Goal: Task Accomplishment & Management: Manage account settings

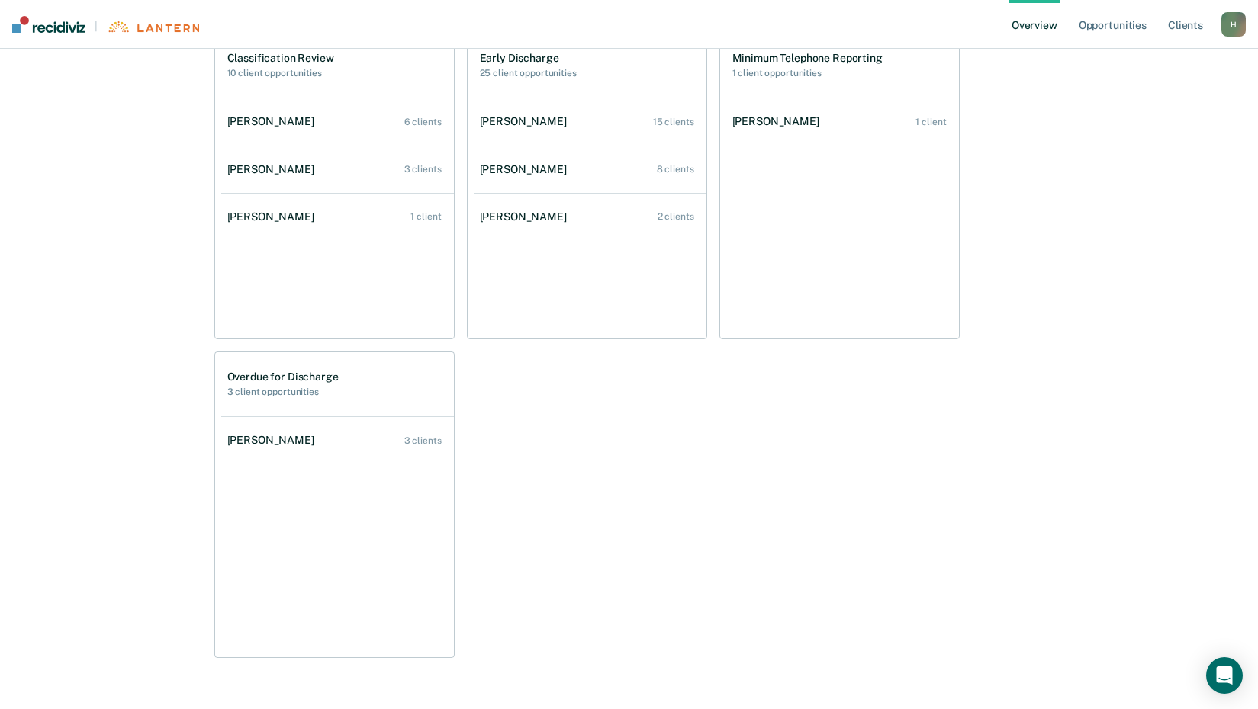
scroll to position [610, 0]
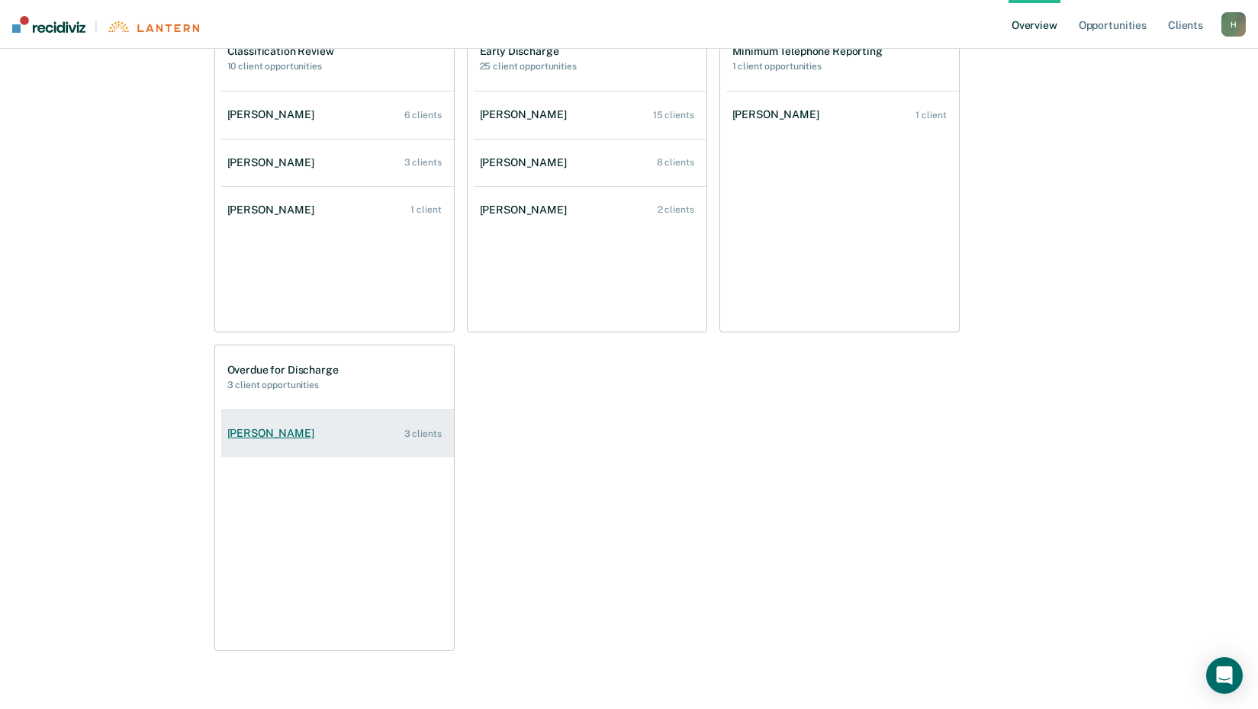
click at [269, 426] on link "[PERSON_NAME] 3 clients" at bounding box center [337, 433] width 233 height 43
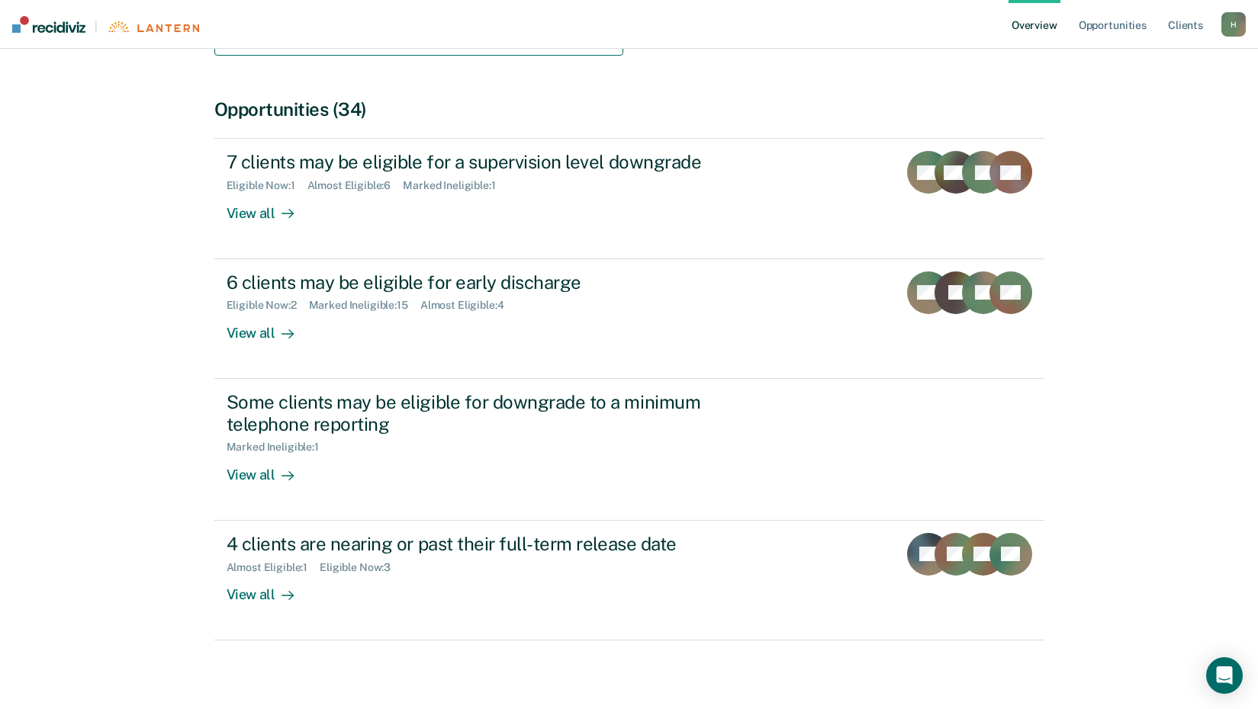
scroll to position [494, 0]
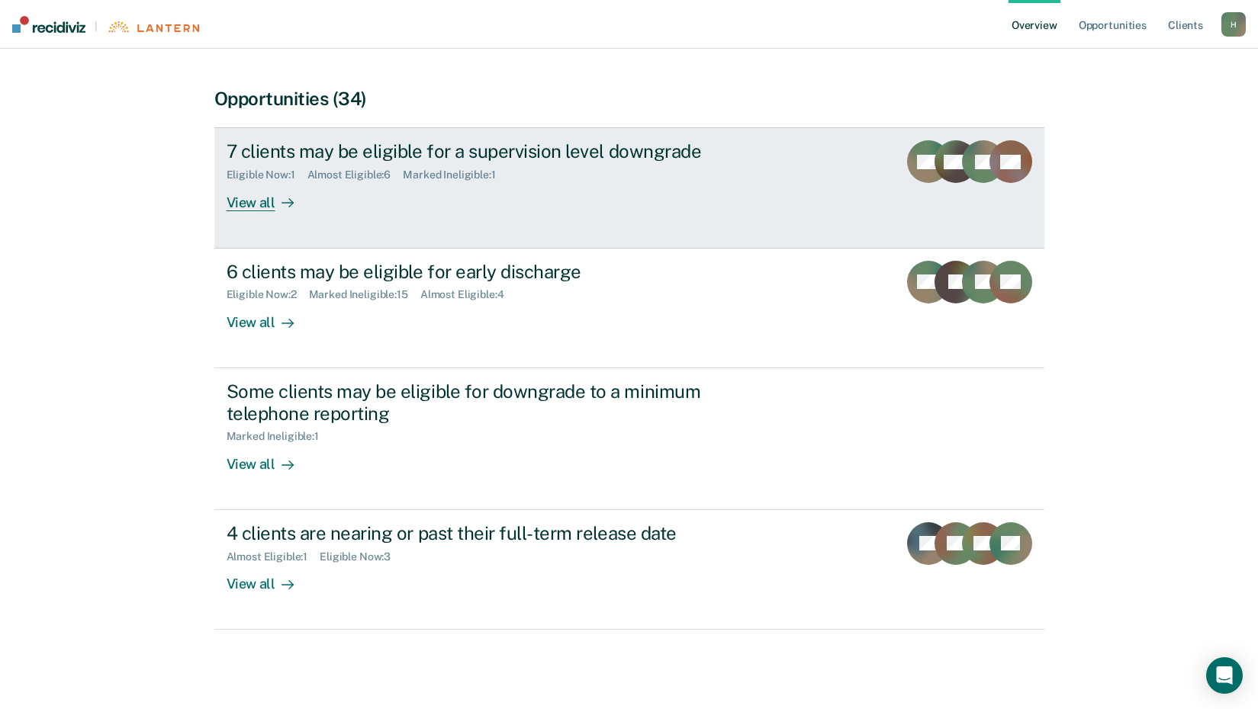
click at [227, 207] on div "View all" at bounding box center [269, 197] width 85 height 30
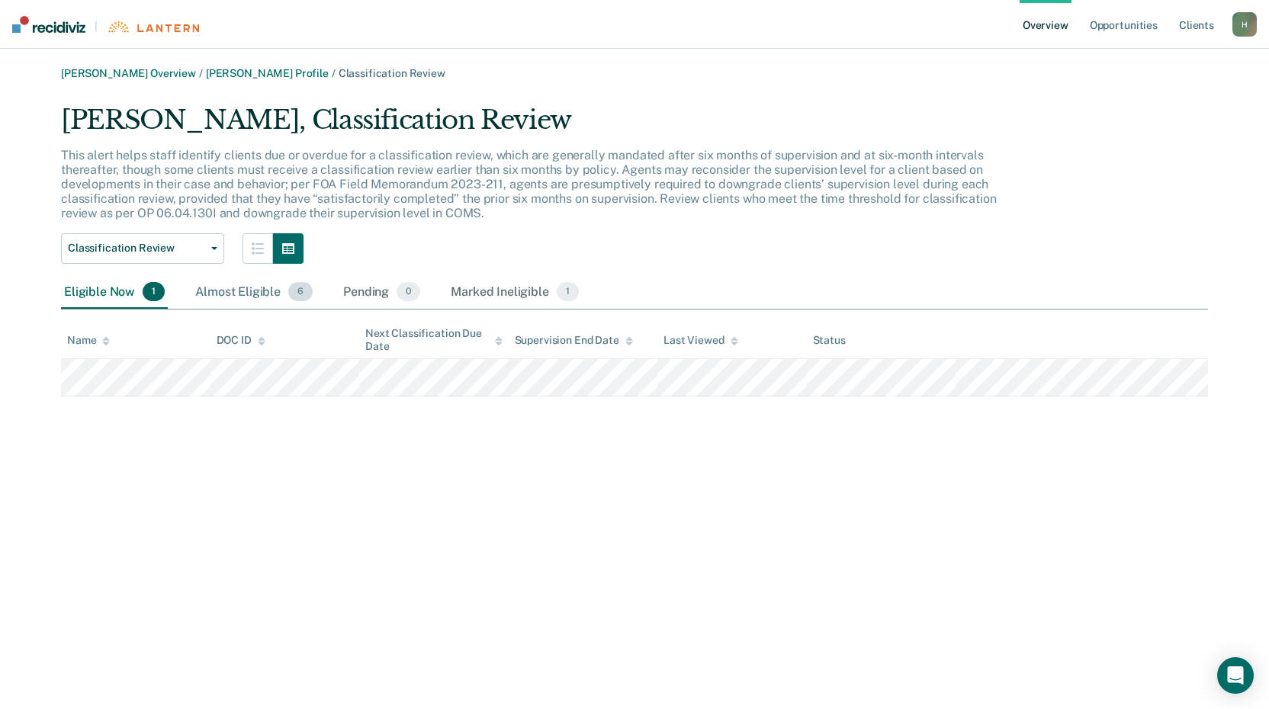
click at [267, 296] on div "Almost Eligible 6" at bounding box center [254, 293] width 124 height 34
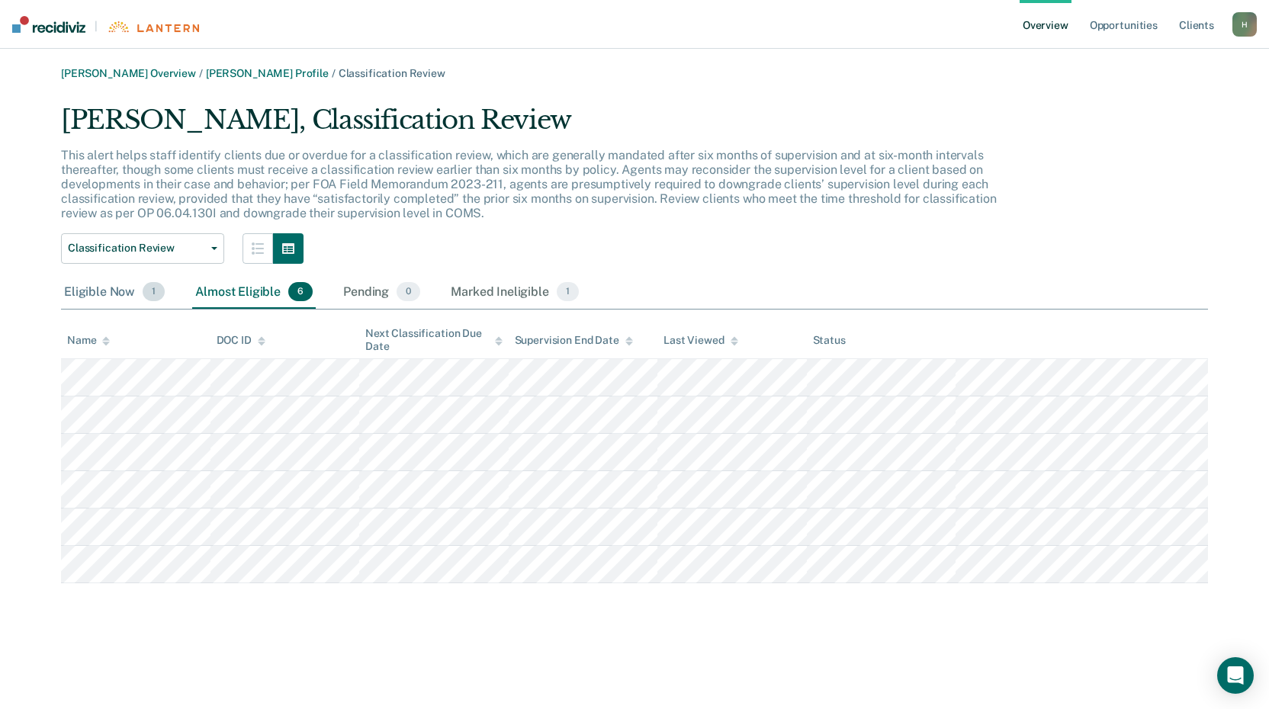
click at [87, 290] on div "Eligible Now 1" at bounding box center [114, 293] width 107 height 34
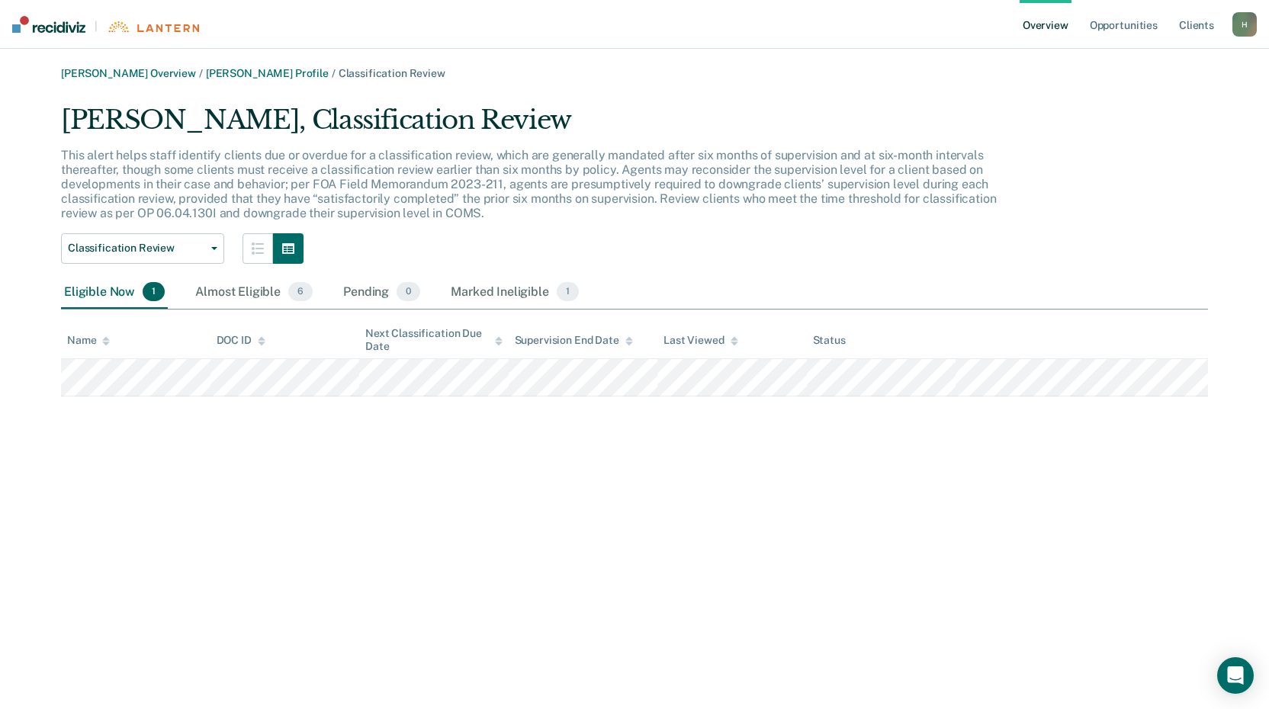
click at [1241, 28] on div "H" at bounding box center [1245, 24] width 24 height 24
click at [1116, 21] on link "Opportunities" at bounding box center [1124, 24] width 74 height 49
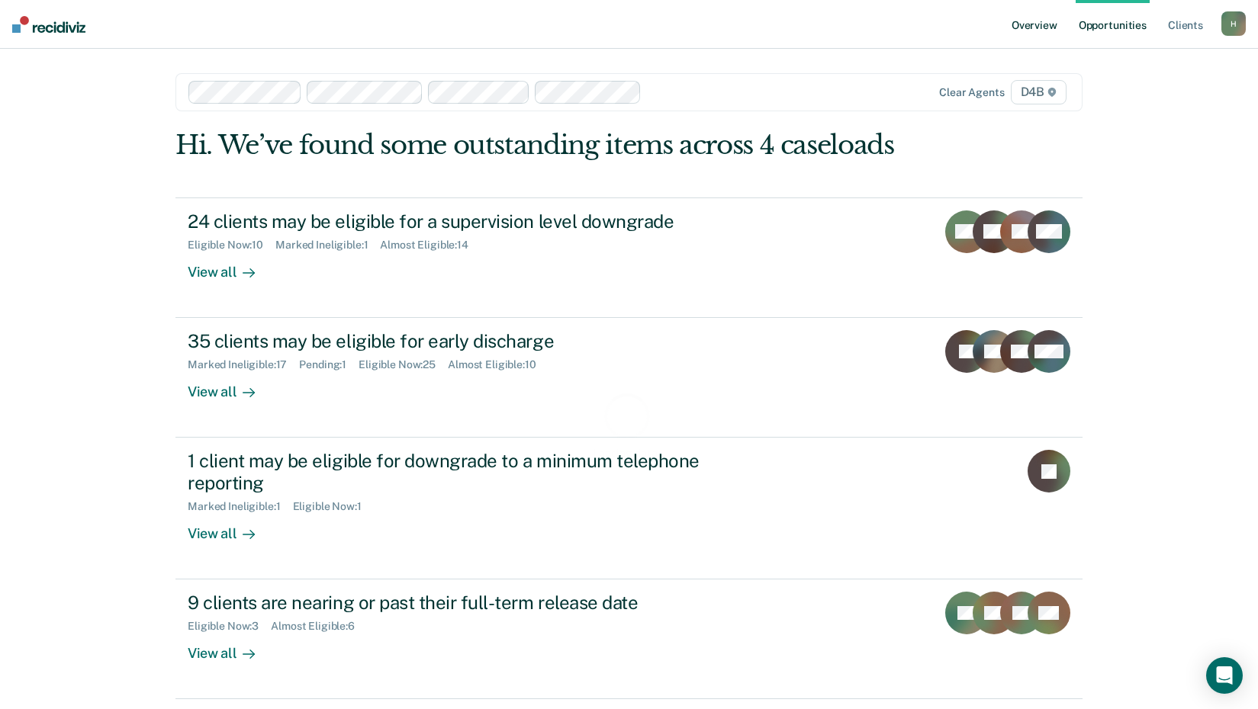
click at [1043, 26] on link "Overview" at bounding box center [1034, 24] width 52 height 49
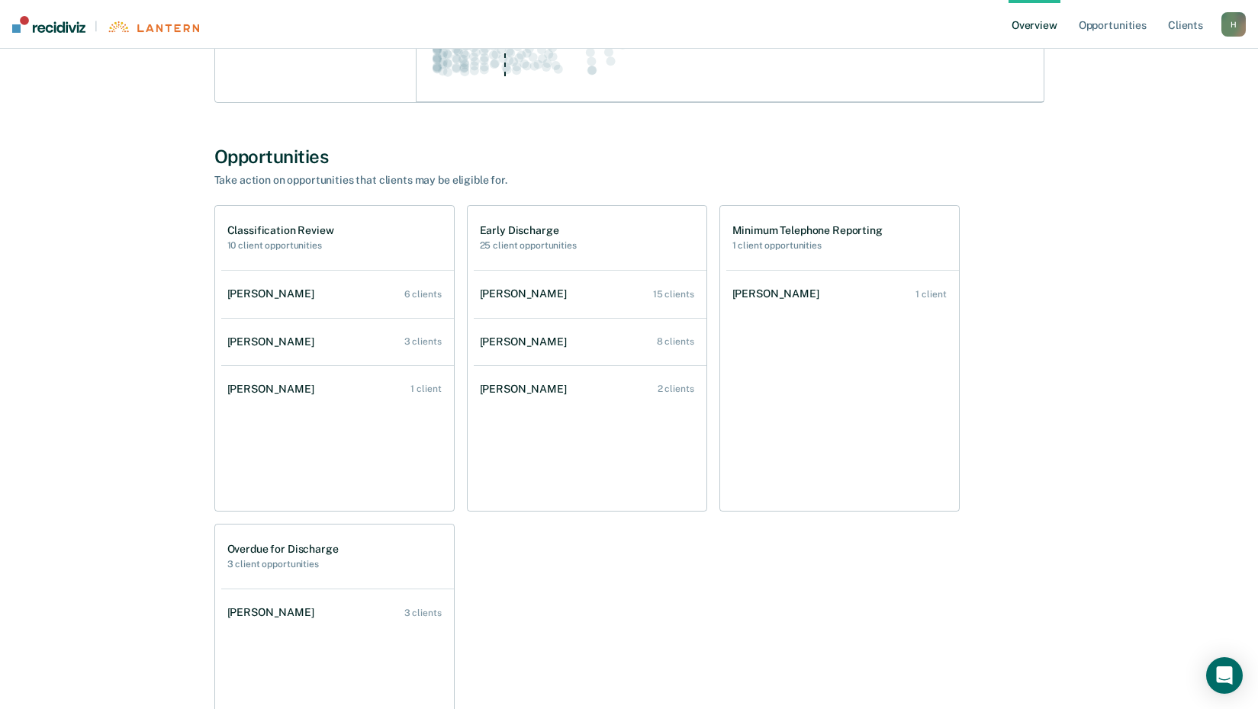
scroll to position [458, 0]
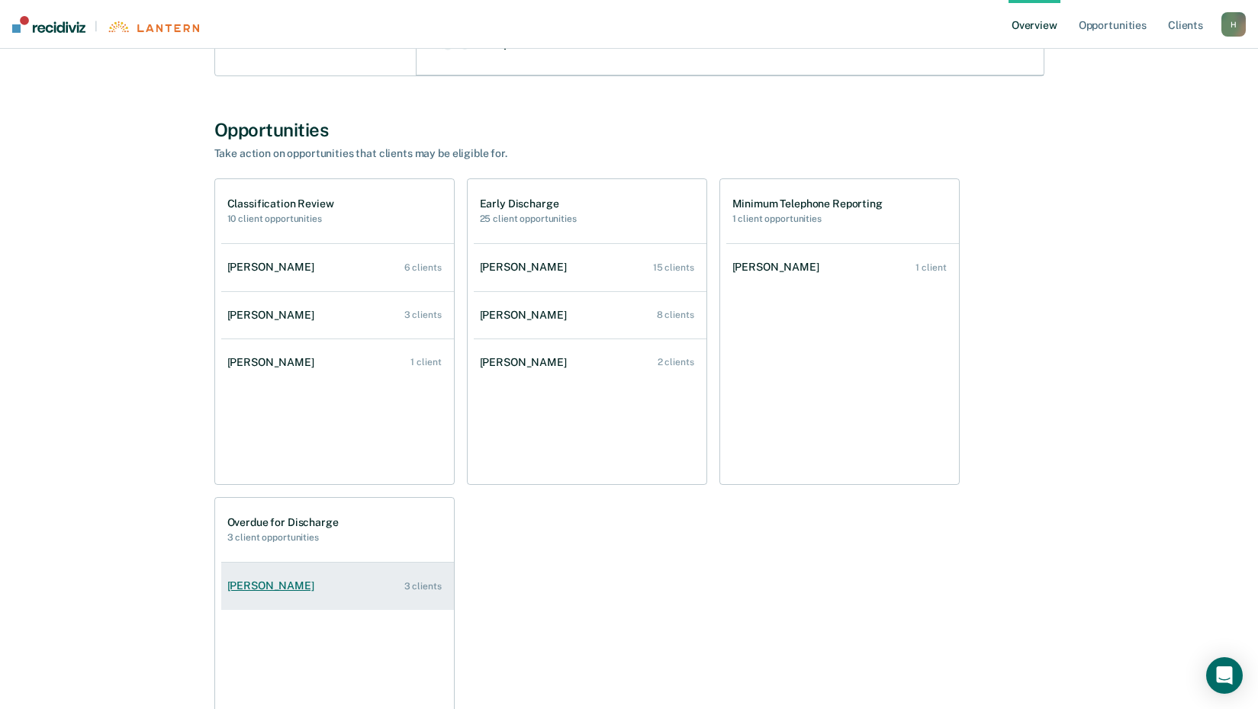
click at [278, 571] on link "[PERSON_NAME] 3 clients" at bounding box center [337, 585] width 233 height 43
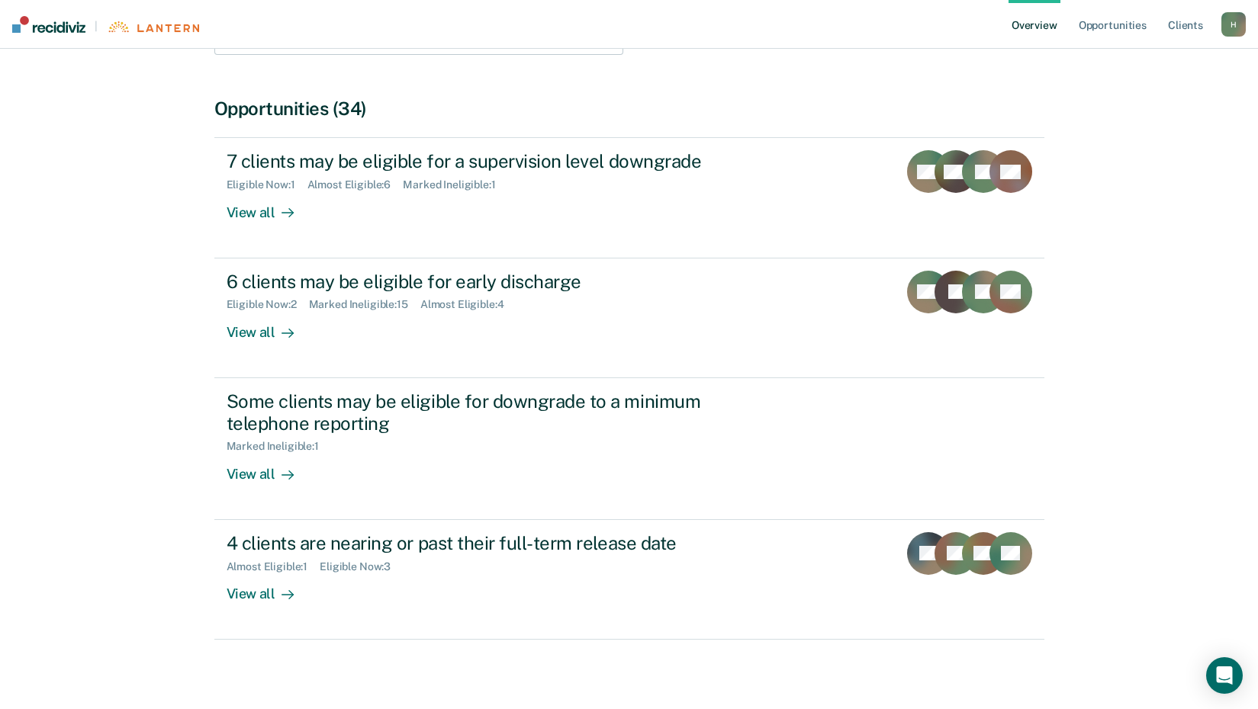
scroll to position [416, 0]
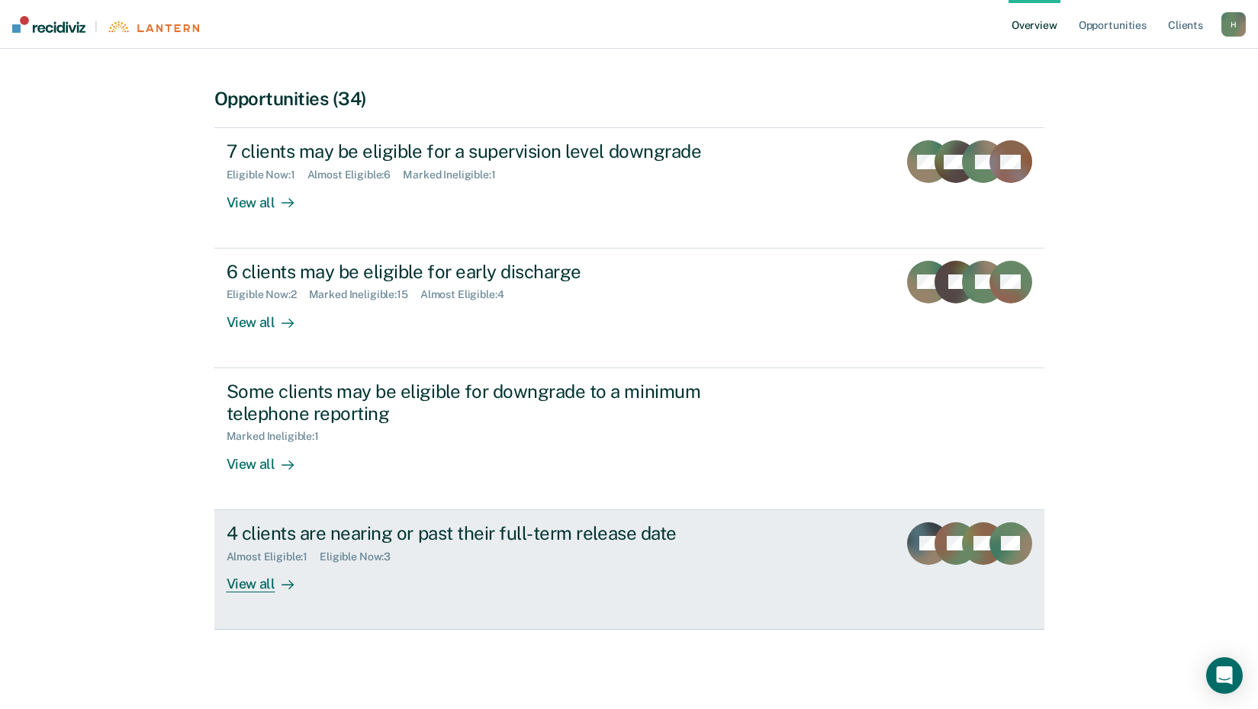
click at [255, 584] on div "View all" at bounding box center [269, 578] width 85 height 30
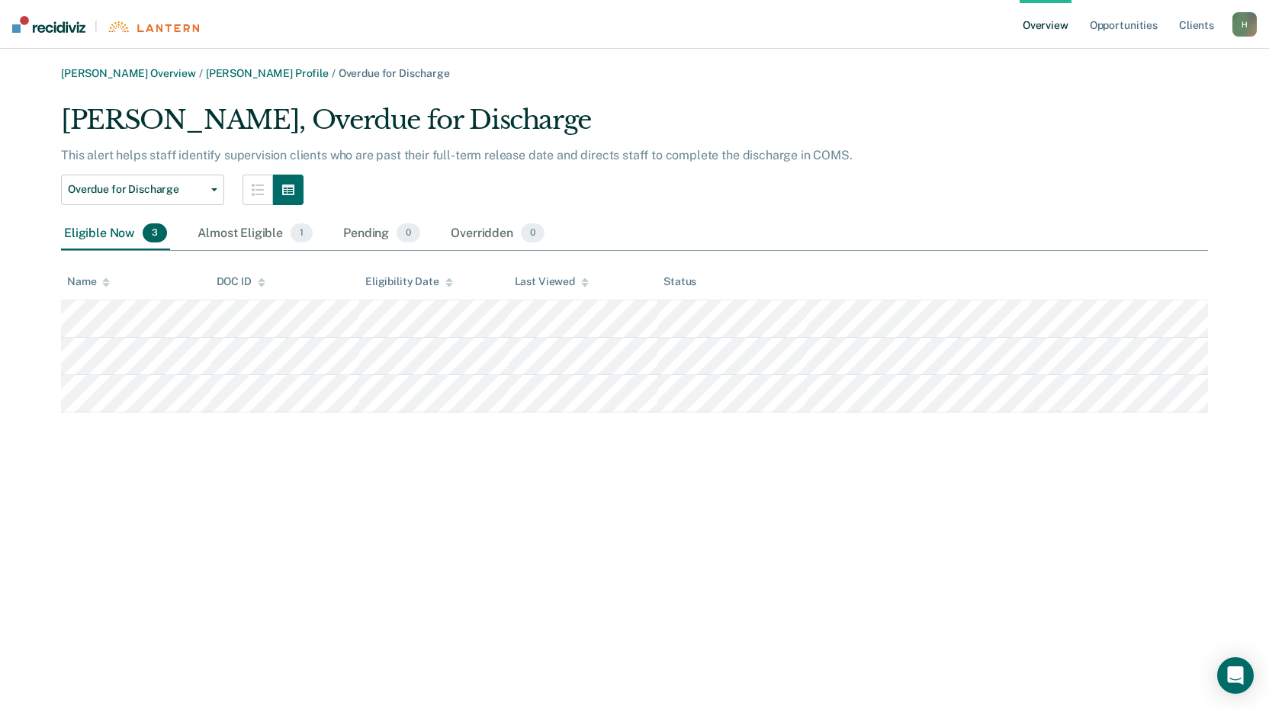
click at [1035, 18] on link "Overview" at bounding box center [1046, 24] width 52 height 49
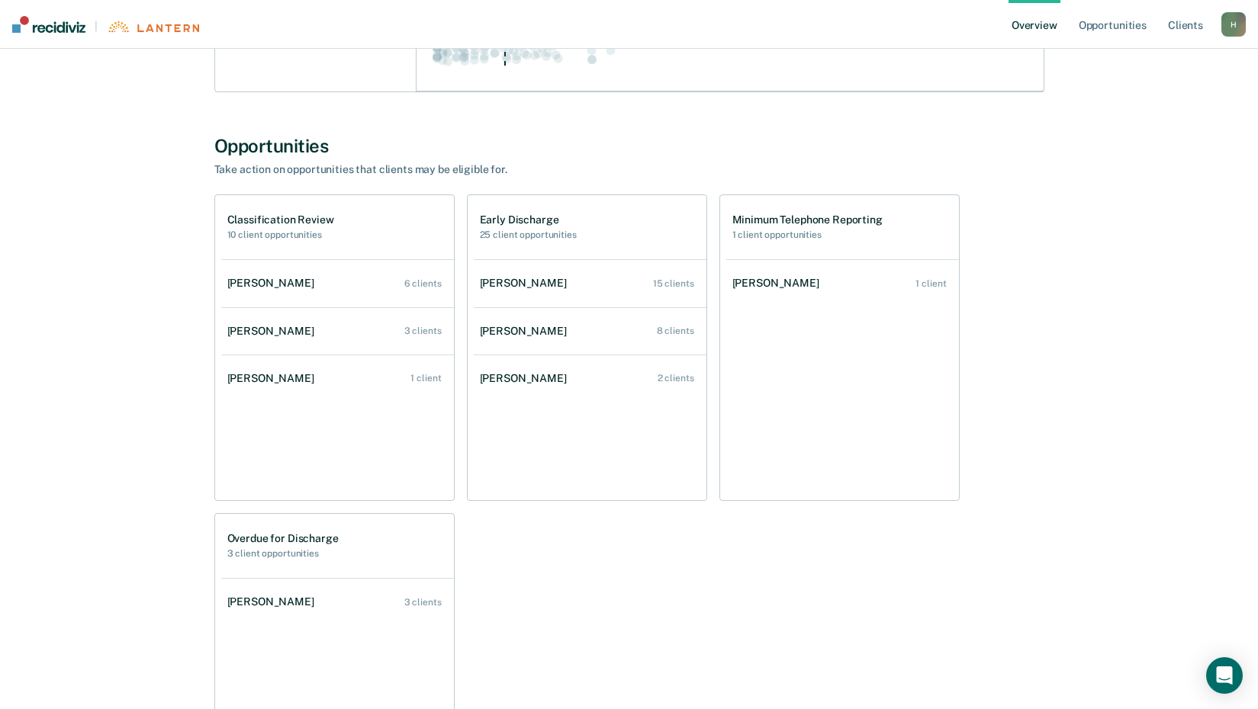
scroll to position [415, 0]
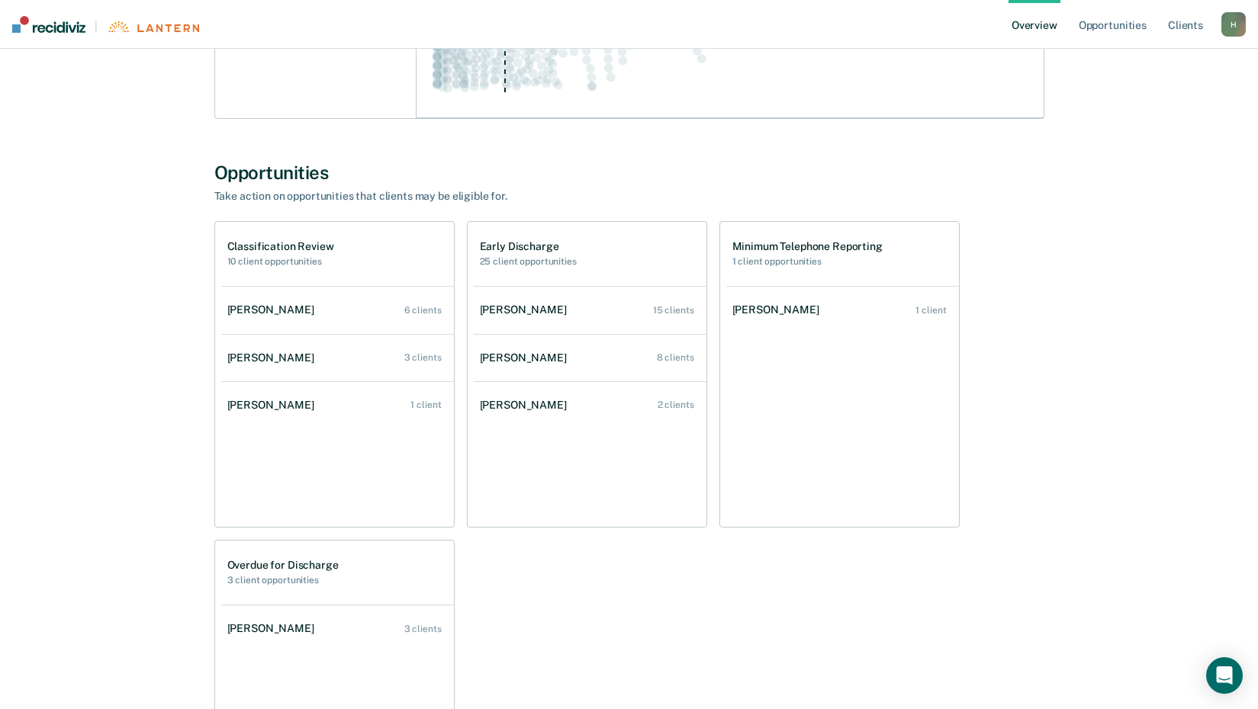
click at [810, 254] on div "Minimum Telephone Reporting 1 client opportunities" at bounding box center [807, 253] width 150 height 27
click at [748, 315] on div "[PERSON_NAME]" at bounding box center [778, 310] width 93 height 13
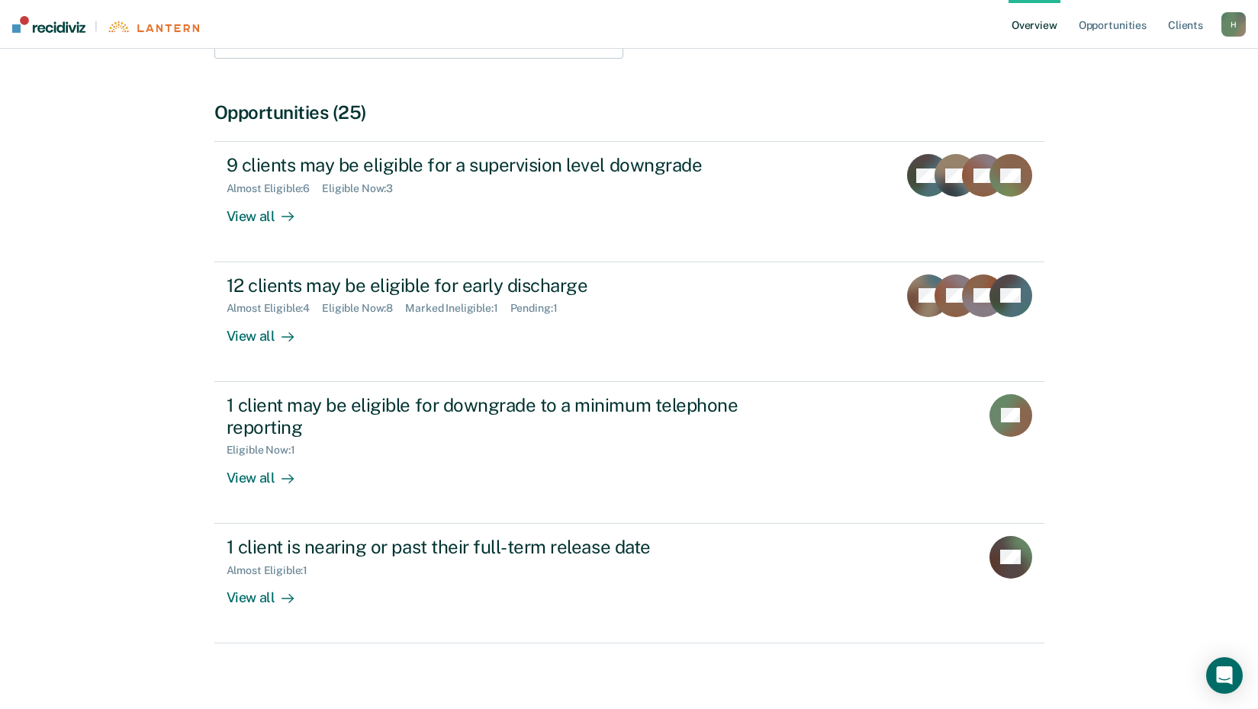
scroll to position [416, 0]
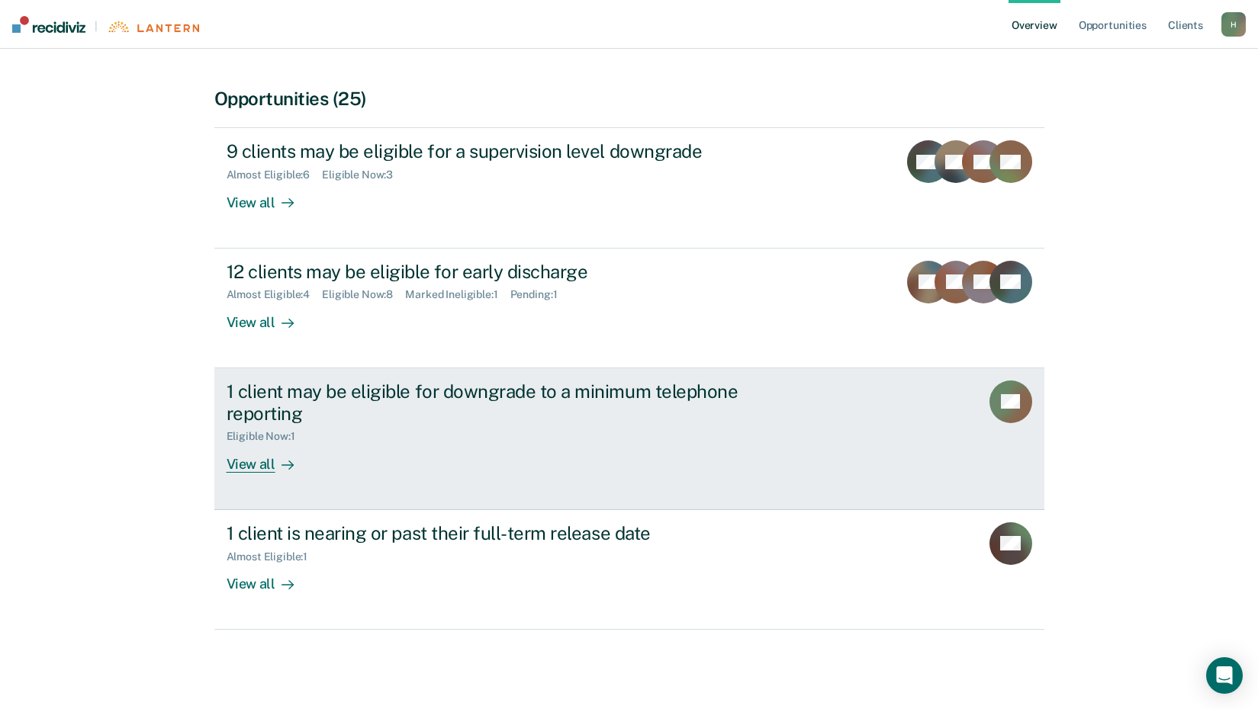
click at [249, 466] on div "View all" at bounding box center [269, 458] width 85 height 30
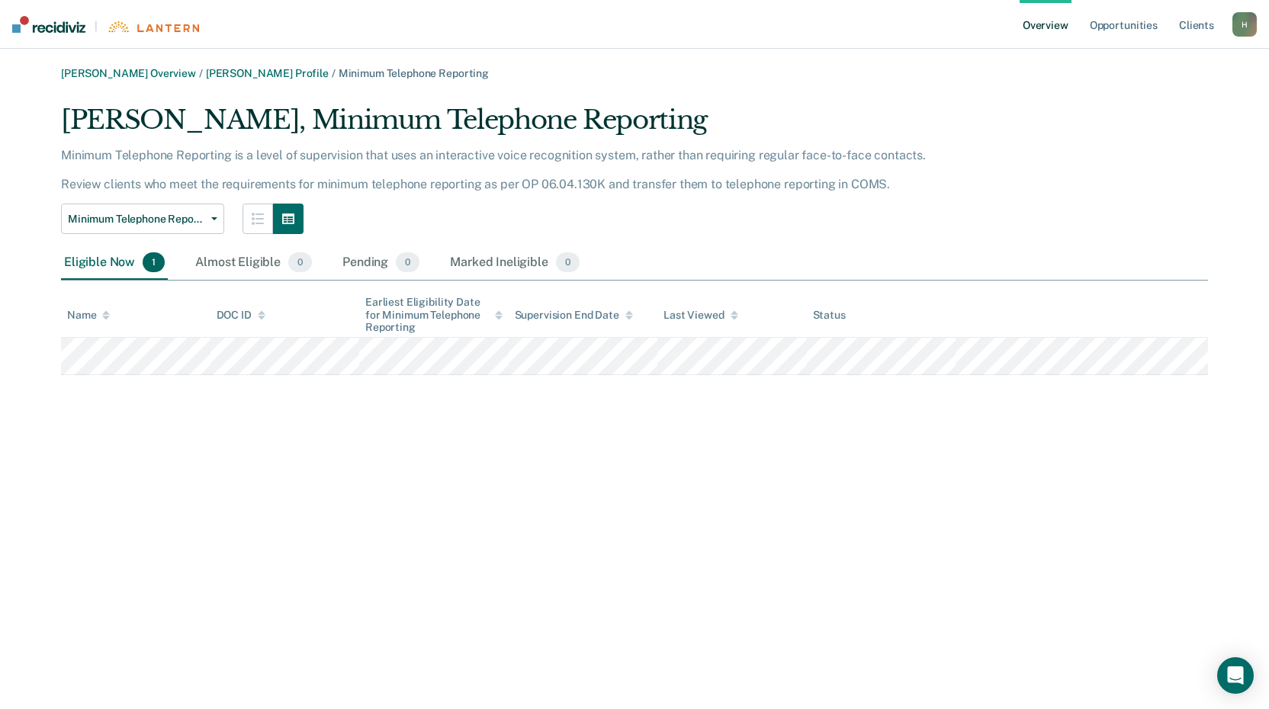
click at [1055, 20] on link "Overview" at bounding box center [1046, 24] width 52 height 49
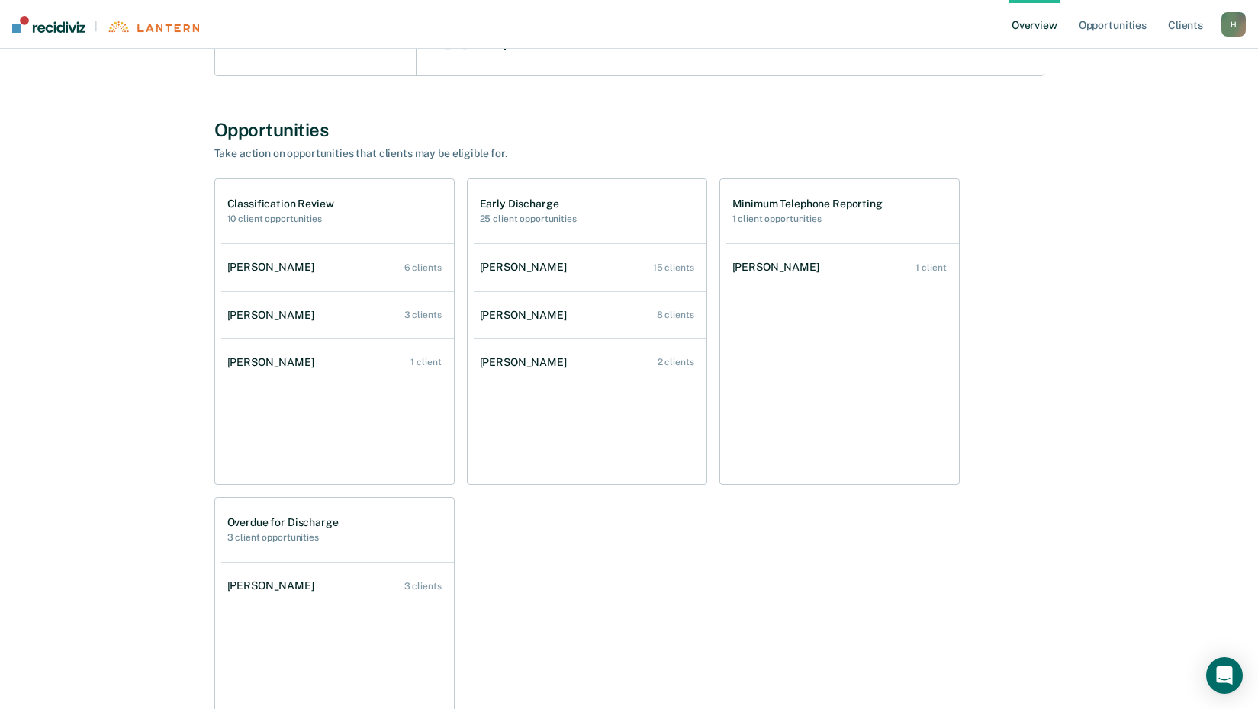
scroll to position [534, 0]
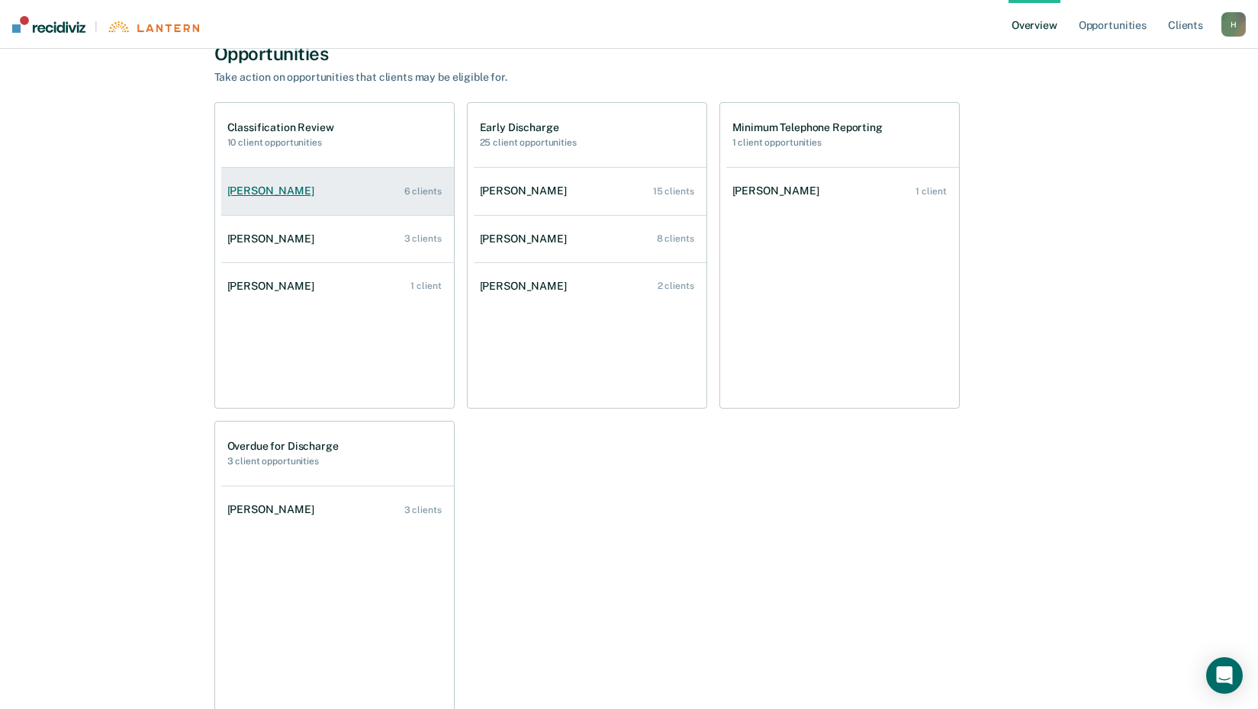
click at [334, 176] on link "[PERSON_NAME] 6 clients" at bounding box center [337, 190] width 233 height 43
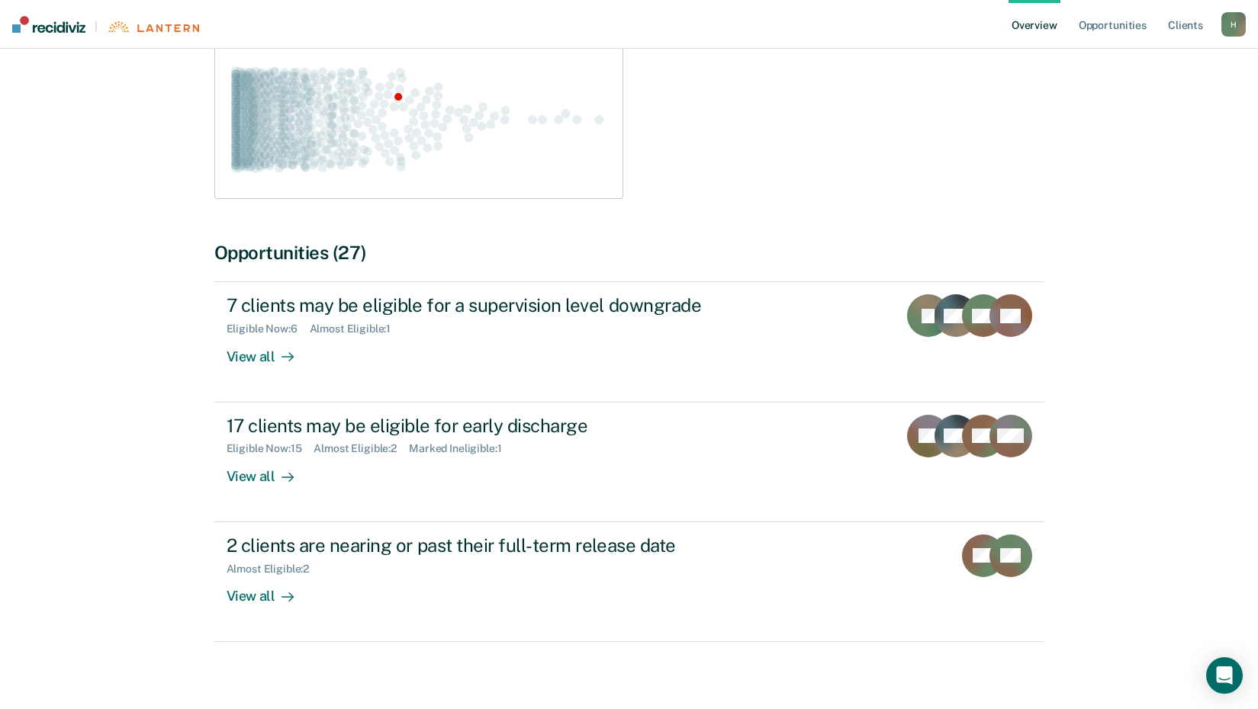
scroll to position [274, 0]
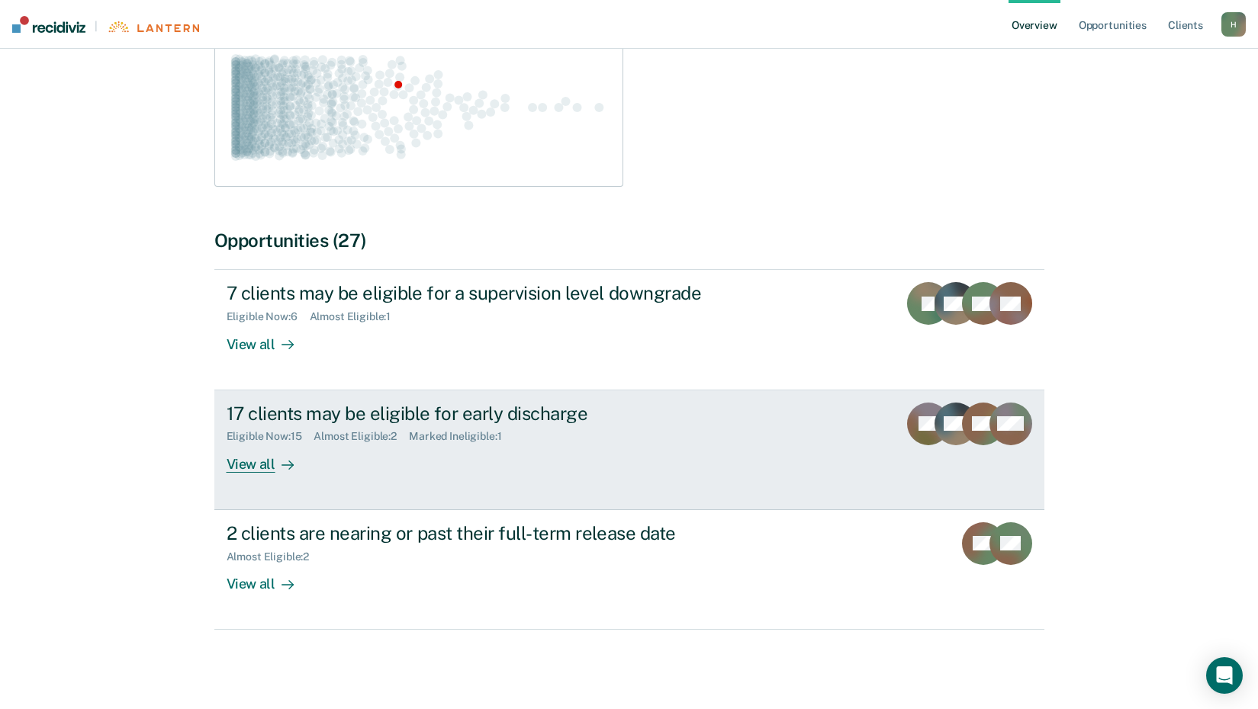
click at [253, 465] on div "View all" at bounding box center [269, 458] width 85 height 30
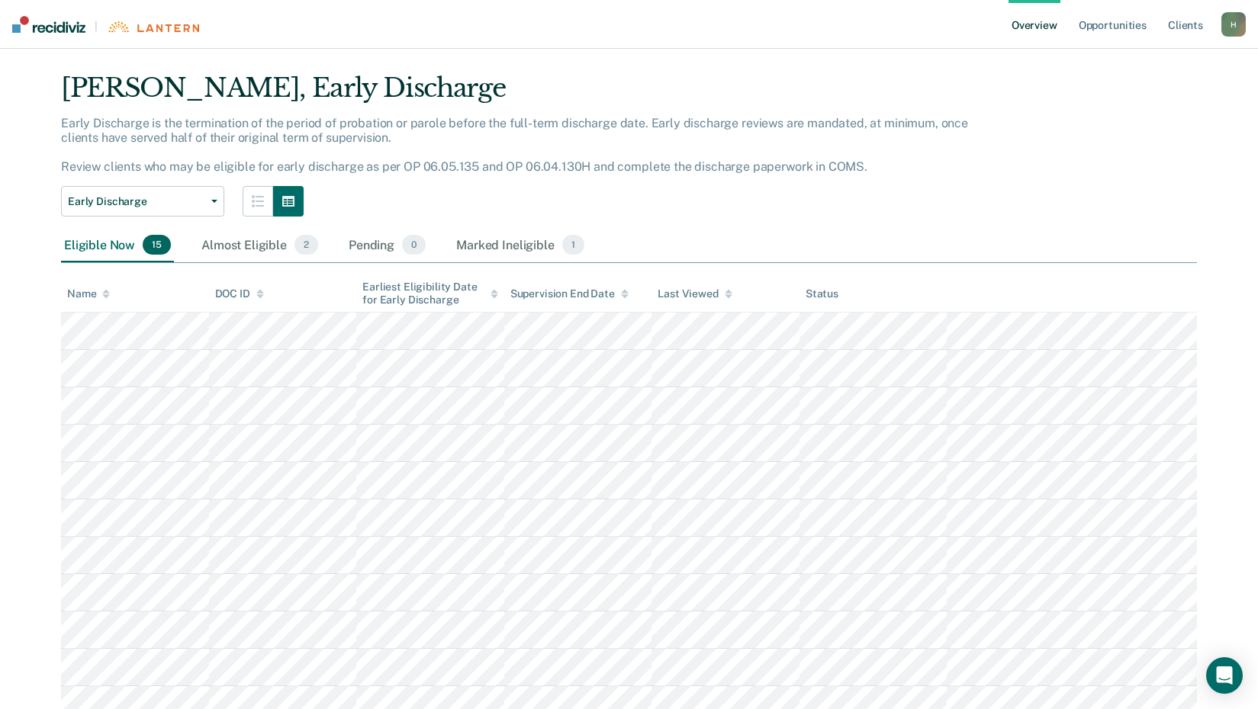
scroll to position [16, 0]
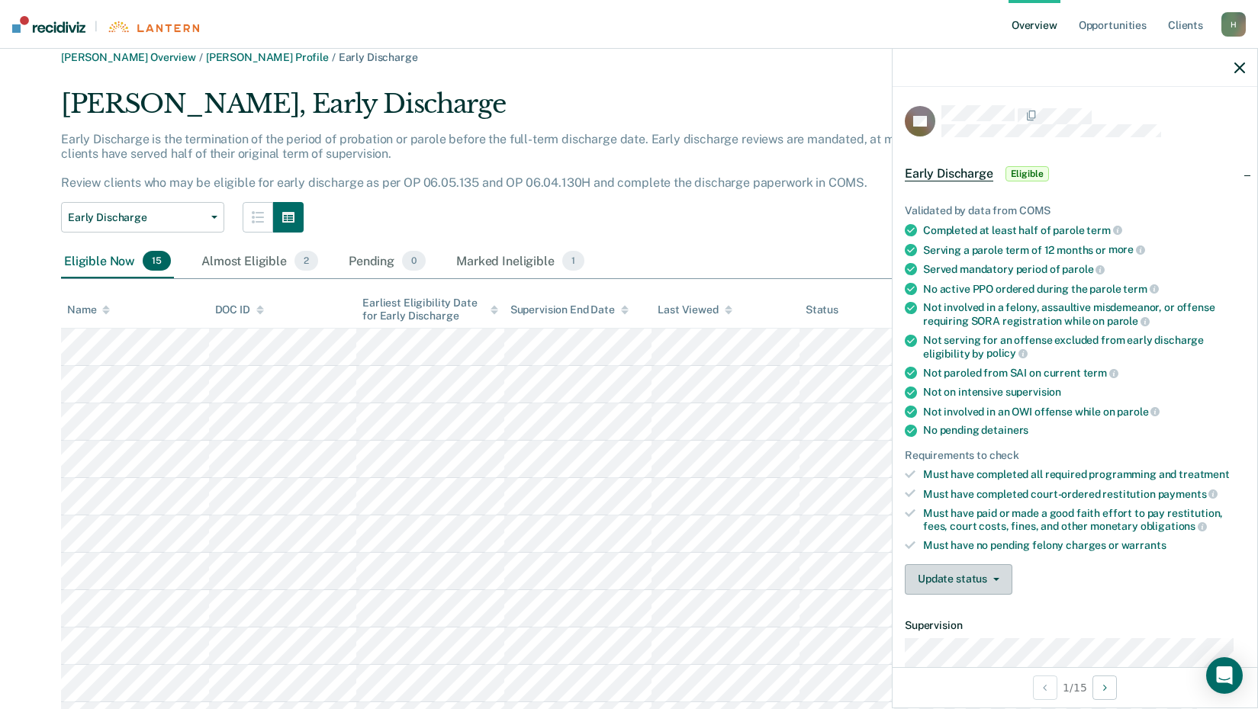
click at [979, 584] on button "Update status" at bounding box center [959, 579] width 108 height 31
click at [963, 640] on button "Mark Ineligible" at bounding box center [978, 641] width 147 height 24
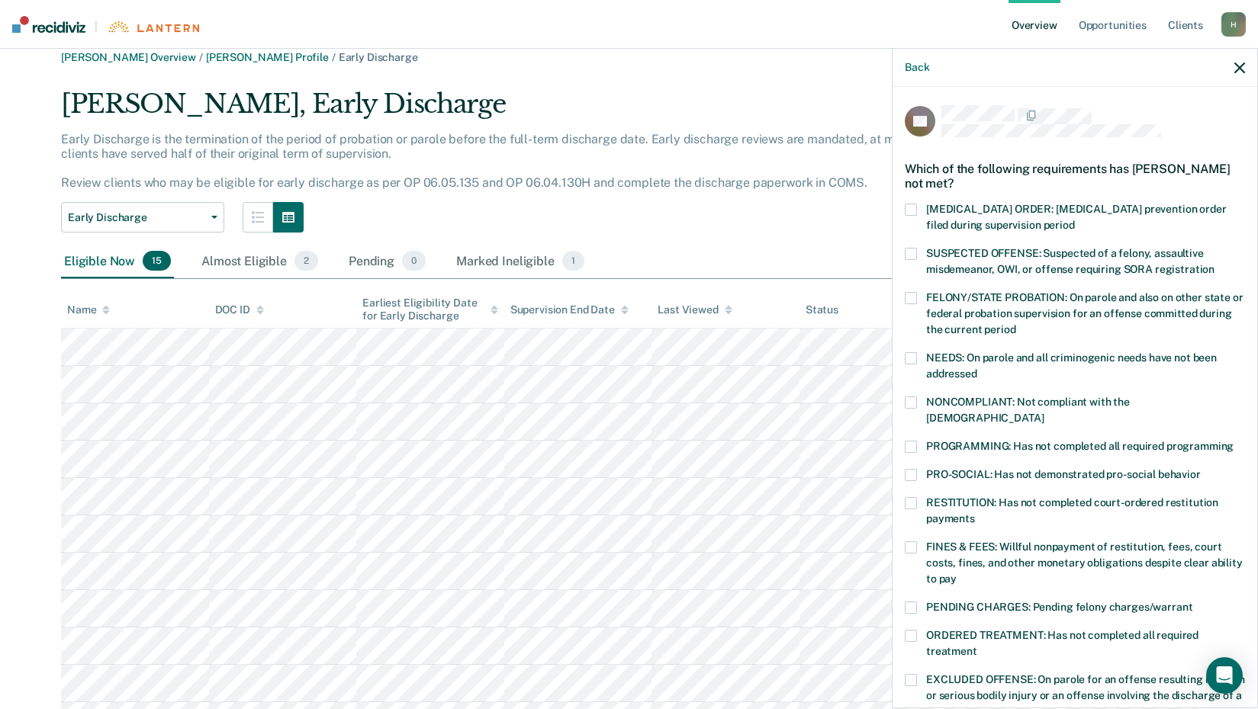
click at [912, 401] on span at bounding box center [911, 403] width 12 height 12
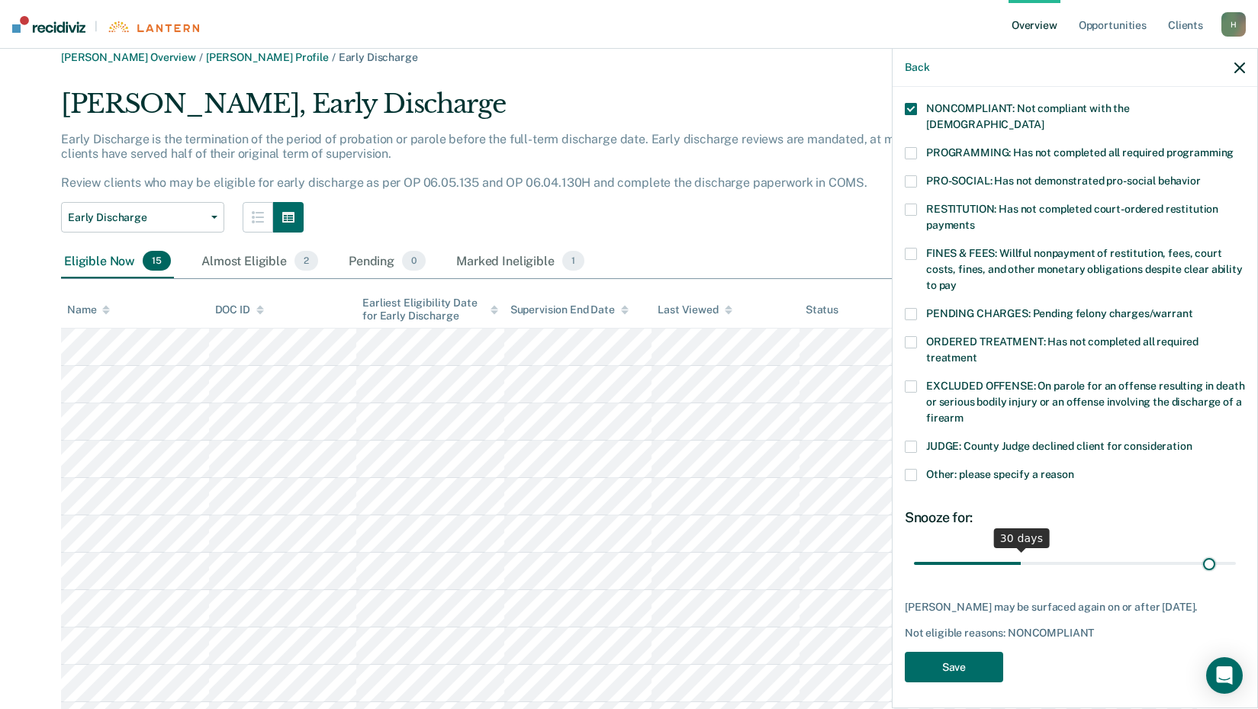
scroll to position [281, 0]
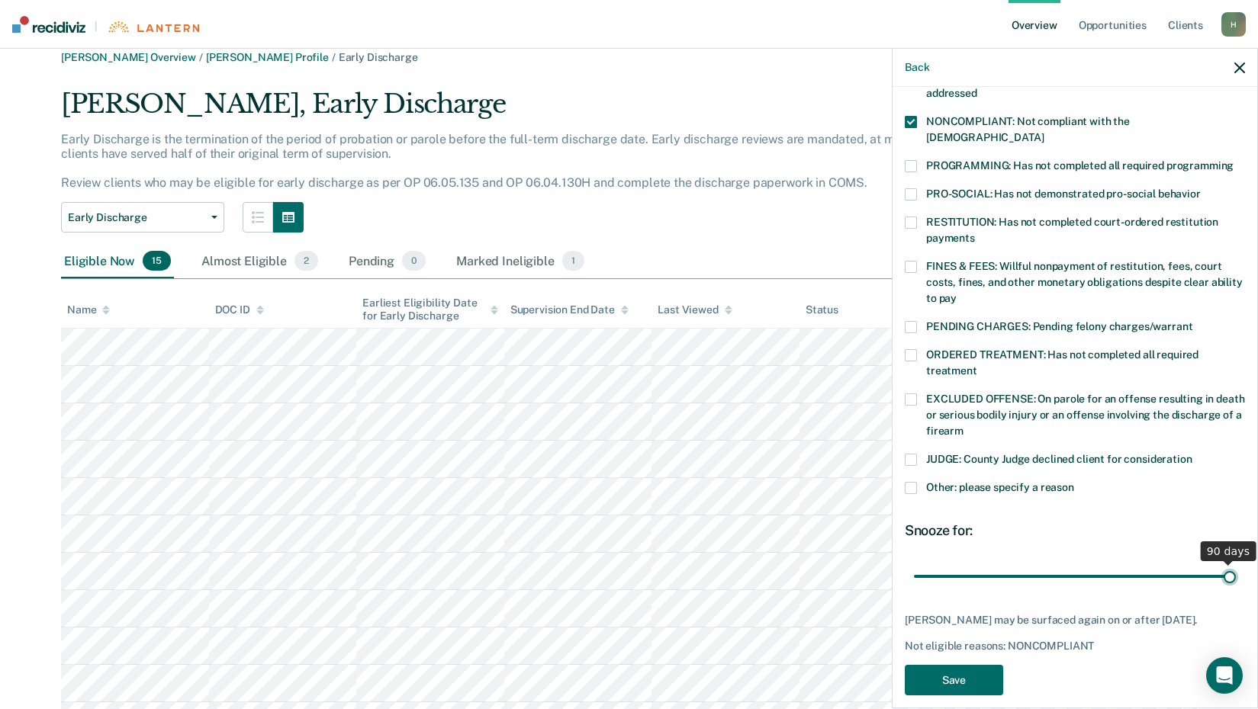
drag, startPoint x: 1020, startPoint y: 548, endPoint x: 1272, endPoint y: 559, distance: 252.7
type input "90"
click at [1236, 563] on input "range" at bounding box center [1075, 576] width 322 height 27
click at [949, 676] on button "Save" at bounding box center [954, 680] width 98 height 31
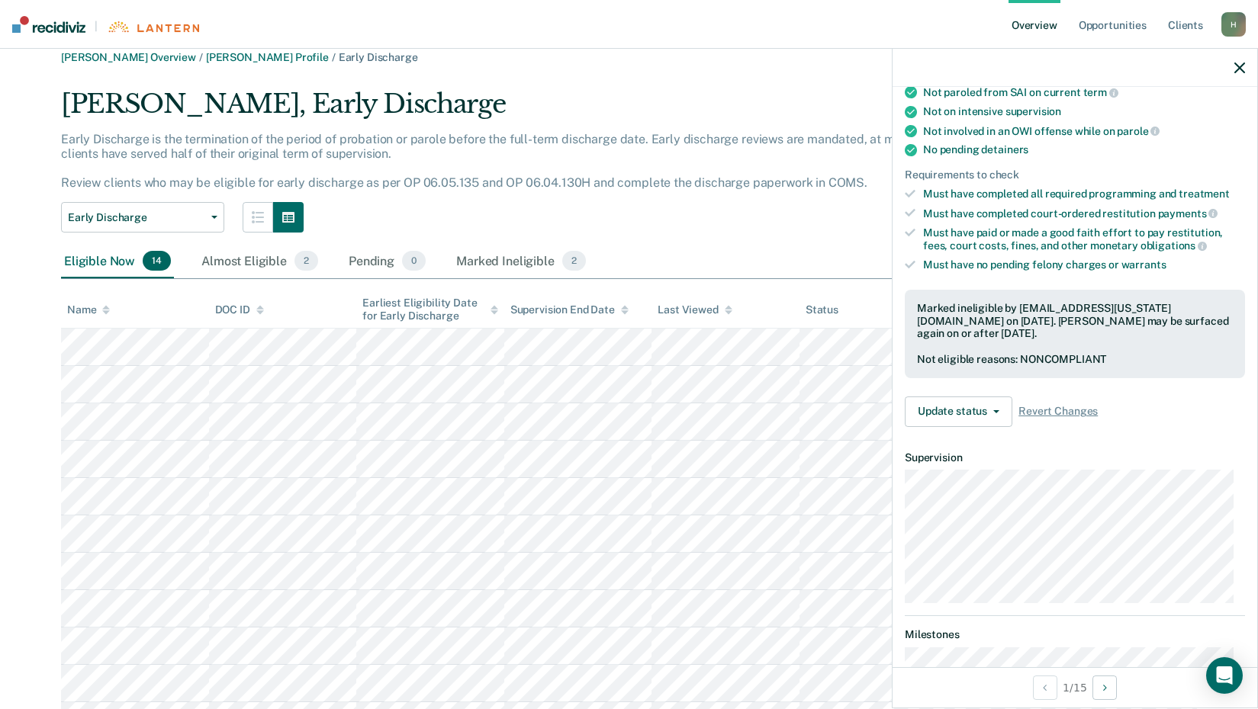
click at [693, 85] on div "[PERSON_NAME] Overview / [PERSON_NAME] Profile / Early Discharge [PERSON_NAME],…" at bounding box center [628, 451] width 1221 height 801
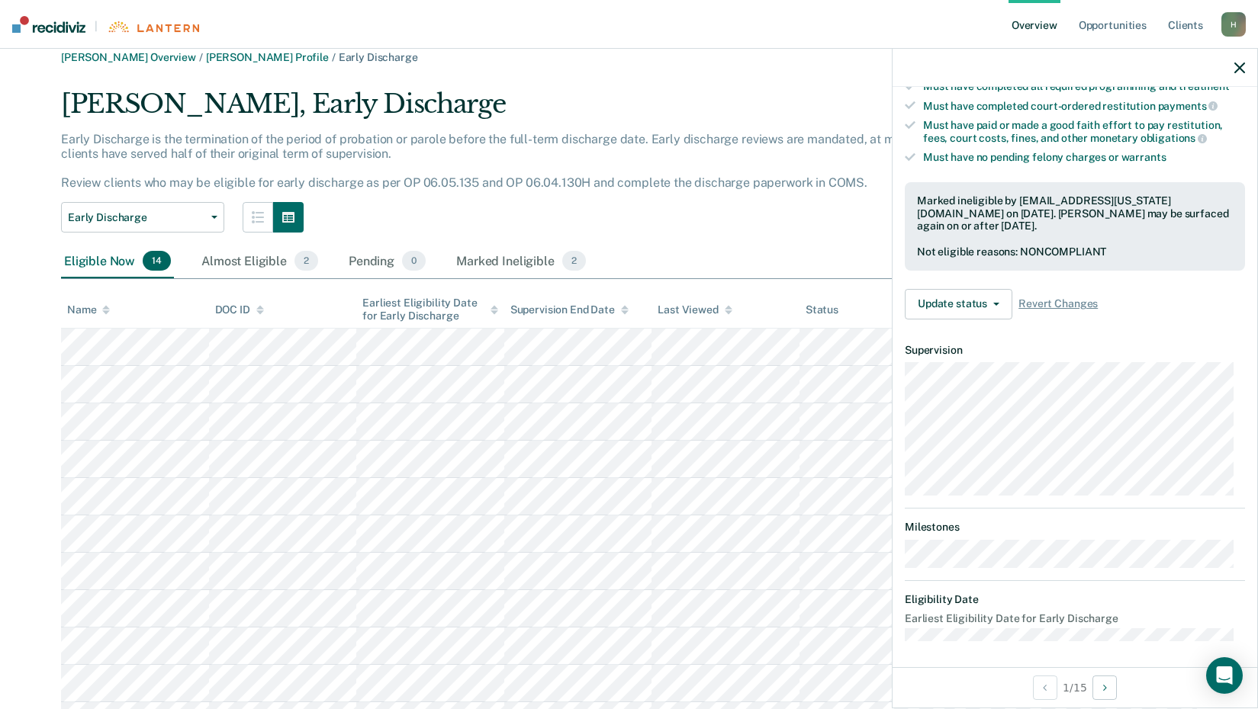
scroll to position [391, 0]
click at [1236, 60] on div at bounding box center [1074, 68] width 365 height 38
click at [1237, 69] on icon "button" at bounding box center [1239, 68] width 11 height 11
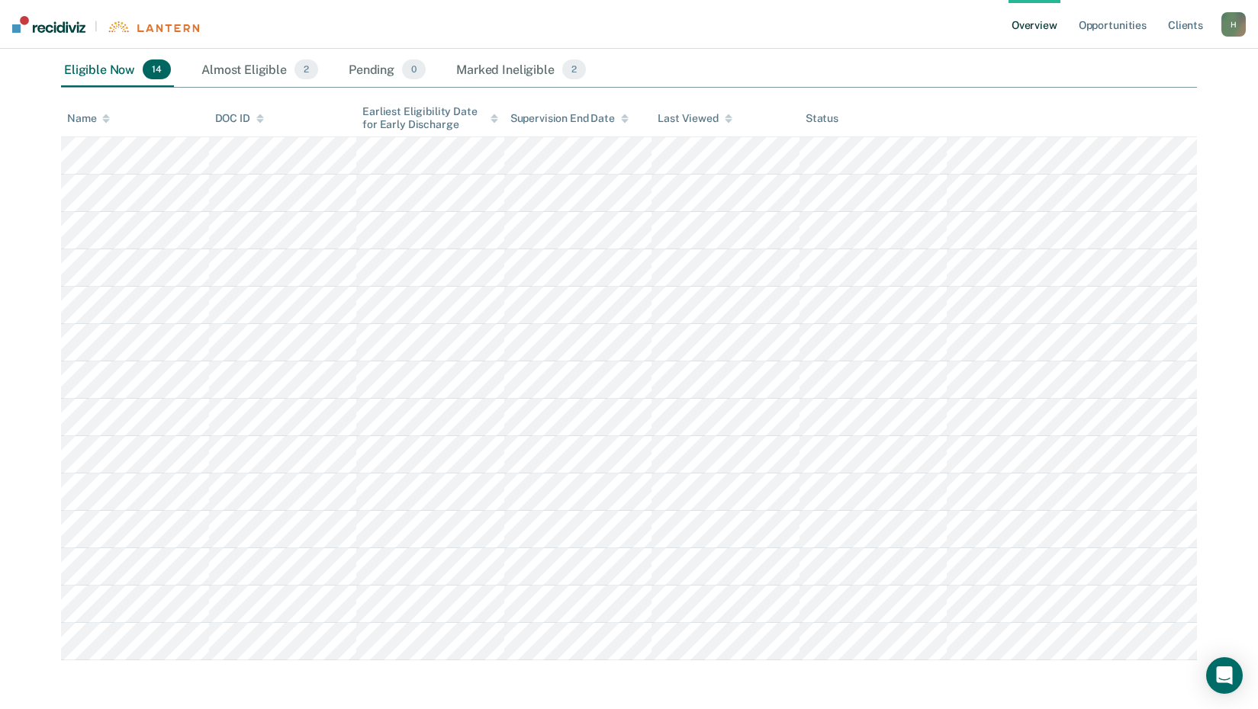
scroll to position [0, 0]
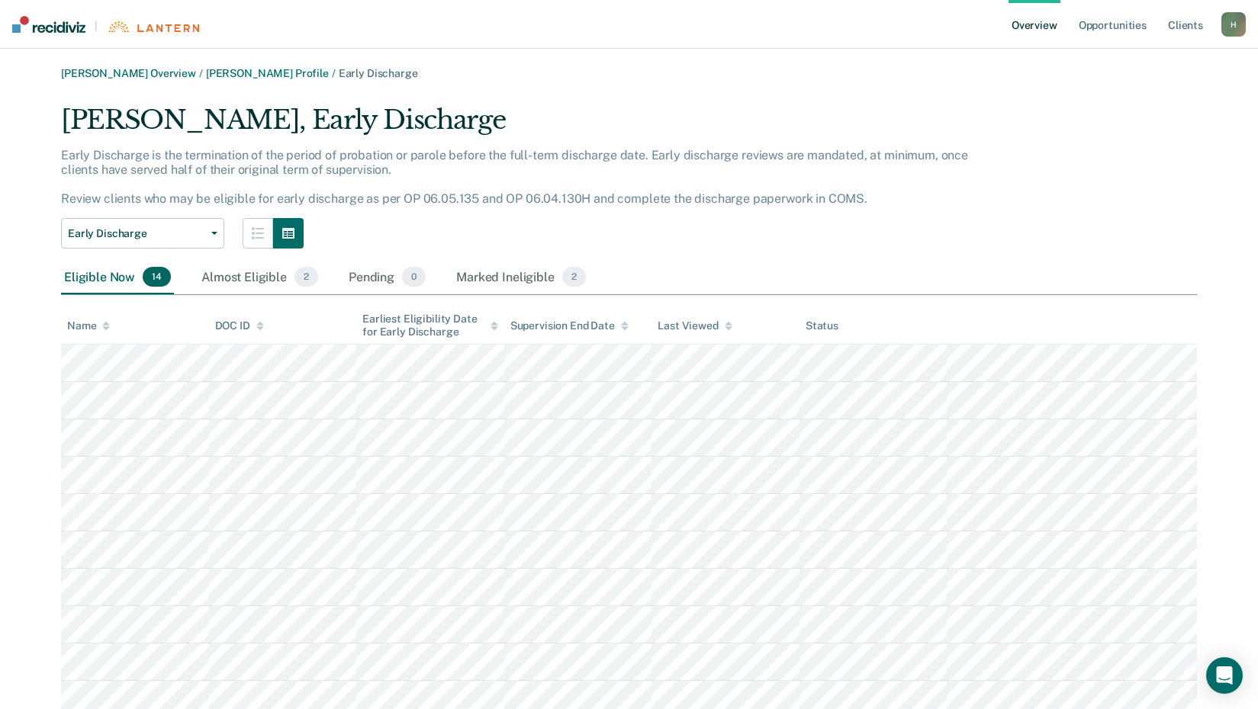
click at [1236, 16] on div "H" at bounding box center [1233, 24] width 24 height 24
click at [1135, 95] on link "Log Out" at bounding box center [1172, 98] width 123 height 13
